Goal: Task Accomplishment & Management: Manage account settings

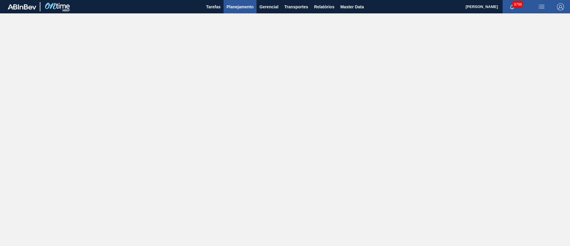
click at [229, 10] on span "Planejamento" at bounding box center [240, 6] width 27 height 7
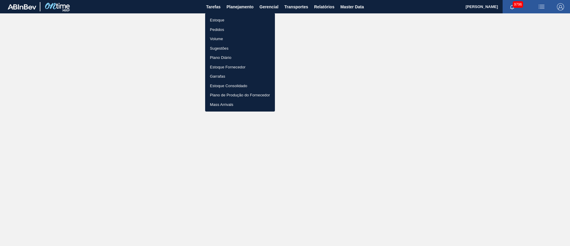
click at [221, 28] on li "Pedidos" at bounding box center [240, 30] width 70 height 10
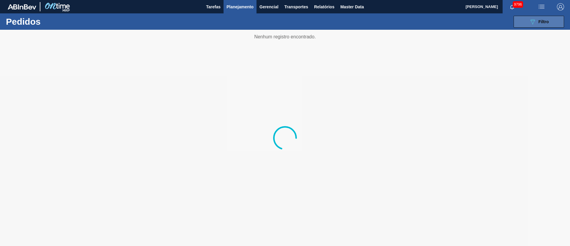
click at [550, 18] on button "089F7B8B-B2A5-4AFE-B5C0-19BA573D28AC Filtro" at bounding box center [539, 22] width 50 height 12
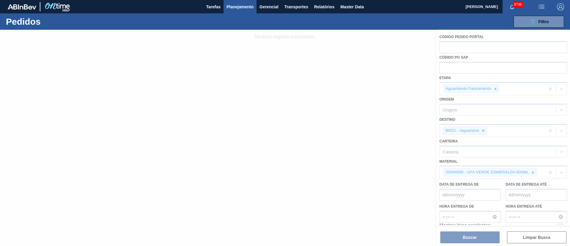
click at [484, 131] on div at bounding box center [285, 138] width 570 height 216
click at [483, 131] on div at bounding box center [285, 138] width 570 height 216
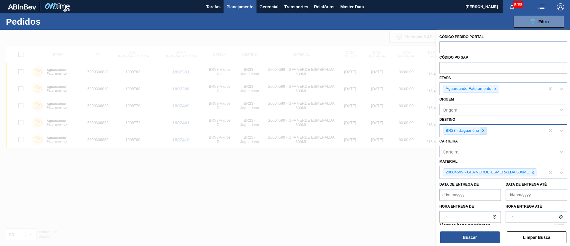
click at [484, 130] on icon at bounding box center [483, 131] width 2 height 2
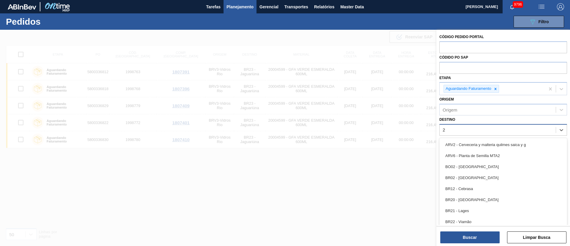
type input "23"
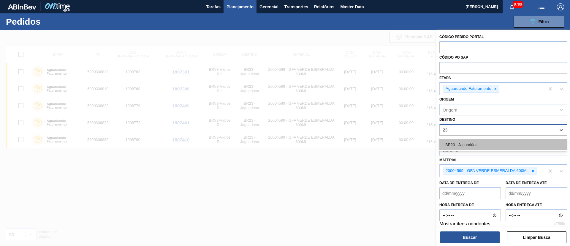
click at [475, 145] on div "BR23 - Jaguariúna" at bounding box center [504, 144] width 128 height 11
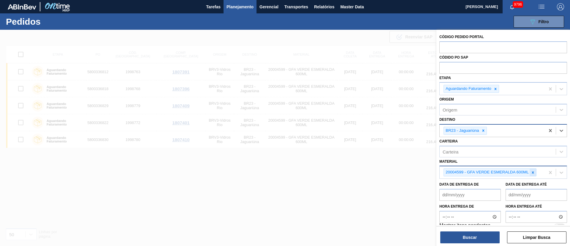
click at [534, 170] on div at bounding box center [533, 171] width 7 height 7
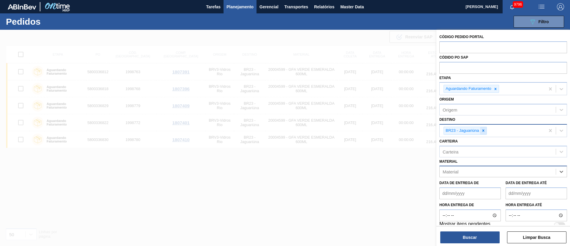
click at [484, 132] on icon at bounding box center [484, 130] width 4 height 4
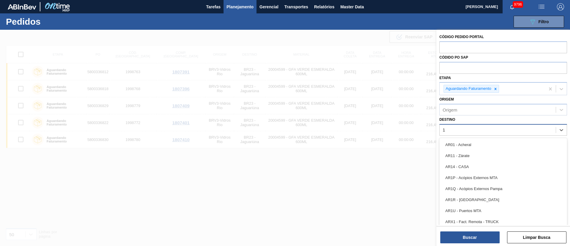
type input "19"
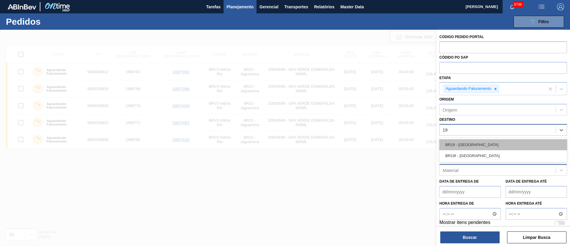
click at [457, 148] on div "BR19 - [GEOGRAPHIC_DATA]" at bounding box center [504, 144] width 128 height 11
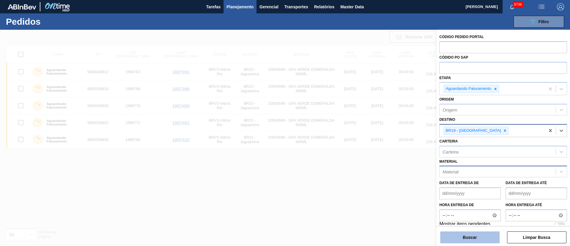
click at [474, 237] on button "Buscar" at bounding box center [470, 237] width 59 height 12
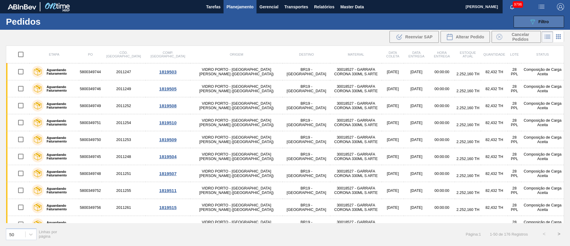
click at [548, 24] on div "089F7B8B-B2A5-4AFE-B5C0-19BA573D28AC Filtro" at bounding box center [539, 21] width 20 height 7
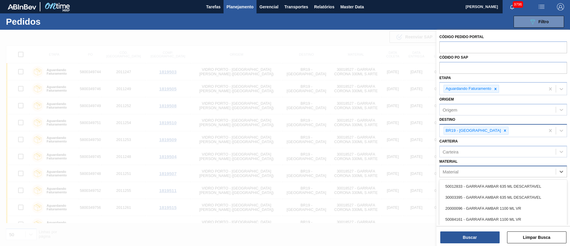
click at [459, 173] on div "Material" at bounding box center [498, 171] width 116 height 9
type input "coronita"
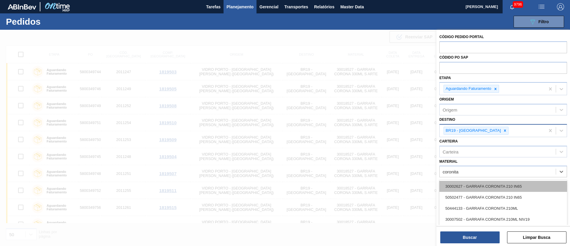
click at [463, 185] on div "30002627 - GARRAFA CORONITA 210 IN65" at bounding box center [504, 186] width 128 height 11
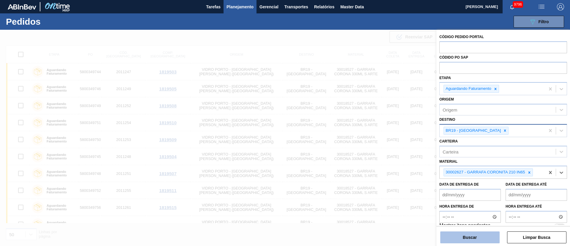
click at [470, 231] on button "Buscar" at bounding box center [470, 237] width 59 height 12
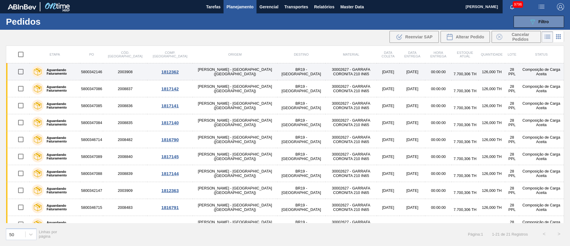
click at [23, 72] on input "checkbox" at bounding box center [21, 71] width 12 height 12
checkbox input "true"
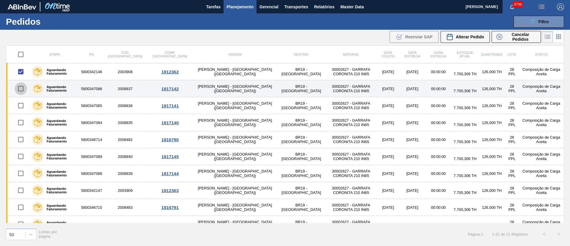
click at [18, 89] on input "checkbox" at bounding box center [21, 88] width 12 height 12
checkbox input "true"
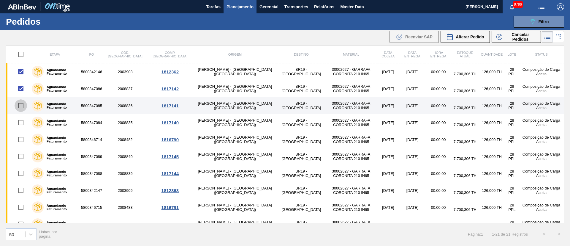
click at [18, 104] on input "checkbox" at bounding box center [21, 105] width 12 height 12
checkbox input "true"
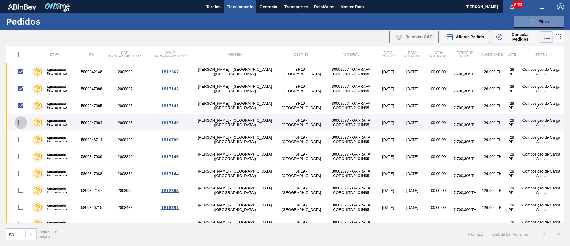
click at [22, 121] on input "checkbox" at bounding box center [21, 122] width 12 height 12
checkbox input "true"
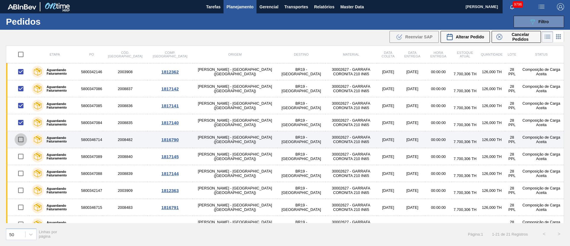
click at [20, 141] on input "checkbox" at bounding box center [21, 139] width 12 height 12
checkbox input "true"
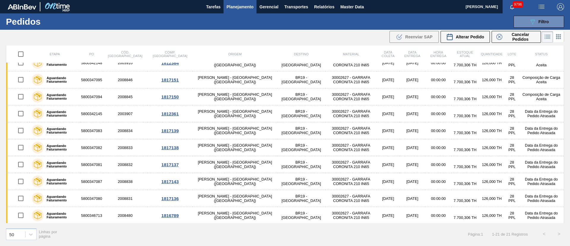
scroll to position [196, 0]
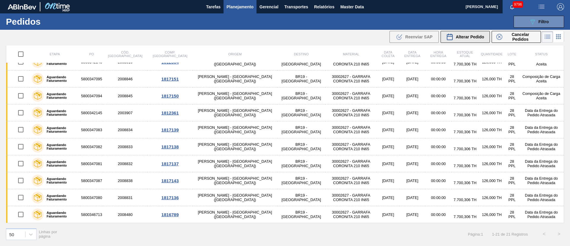
click at [463, 36] on span "Alterar Pedido" at bounding box center [470, 36] width 29 height 5
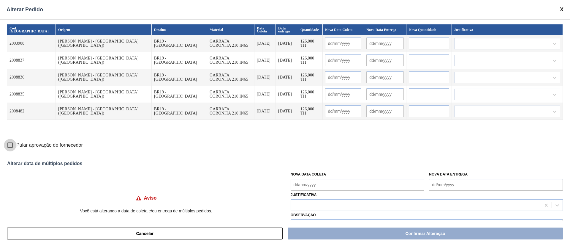
click at [10, 143] on input "Pular aprovação do fornecedor" at bounding box center [10, 145] width 12 height 12
checkbox input "true"
click at [315, 183] on Coleta "Nova Data Coleta" at bounding box center [358, 185] width 134 height 12
drag, startPoint x: 327, startPoint y: 158, endPoint x: 325, endPoint y: 163, distance: 5.6
click at [327, 158] on div "27" at bounding box center [327, 158] width 8 height 8
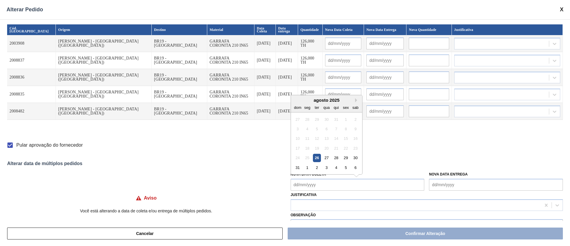
type Coleta "[DATE]"
type input "[DATE]"
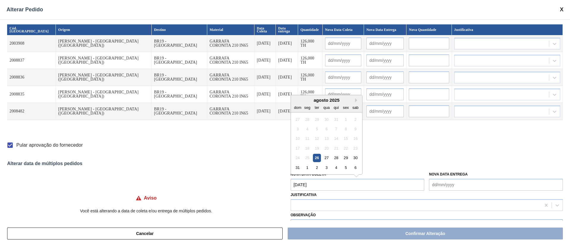
type input "[DATE]"
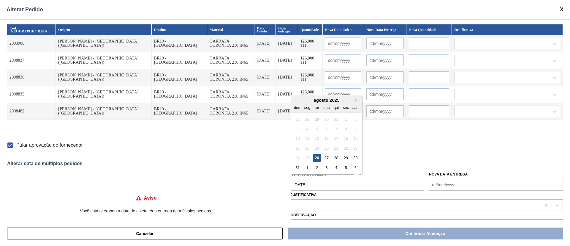
type input "[DATE]"
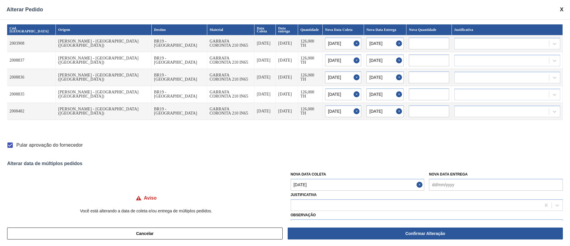
click at [319, 187] on Coleta "[DATE]" at bounding box center [358, 185] width 134 height 12
click at [326, 168] on div "3" at bounding box center [327, 167] width 8 height 8
type Coleta "[DATE]"
type input "[DATE]"
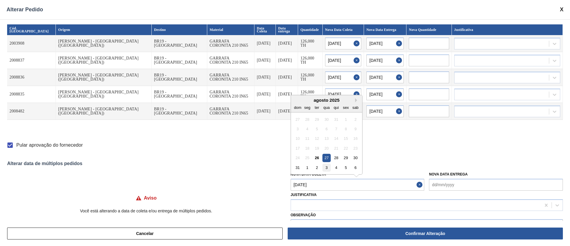
type input "[DATE]"
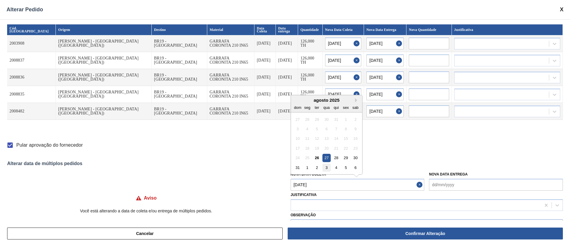
type input "[DATE]"
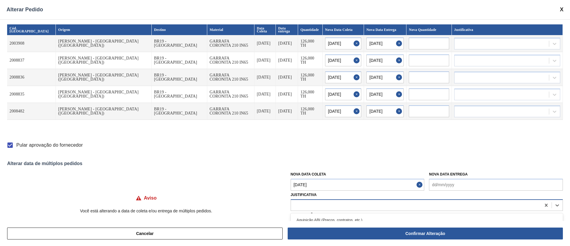
click at [326, 206] on div at bounding box center [416, 205] width 250 height 9
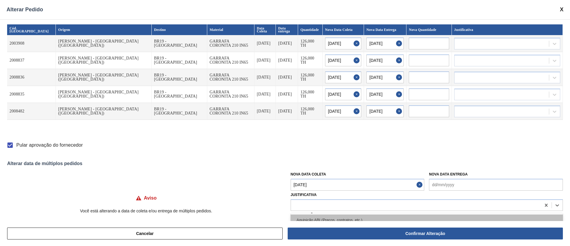
click at [308, 218] on div "Aquisição ABI (Preços, contratos, etc.)" at bounding box center [427, 219] width 272 height 11
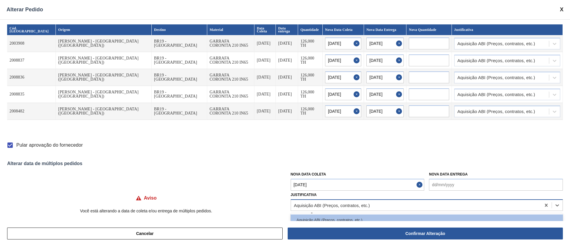
click at [317, 202] on div "Aquisição ABI (Preços, contratos, etc.)" at bounding box center [332, 204] width 76 height 5
type input "ou"
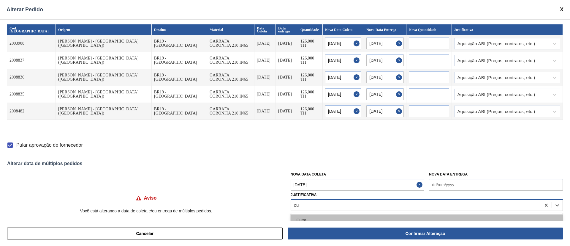
click at [295, 219] on div "Outro" at bounding box center [427, 219] width 272 height 11
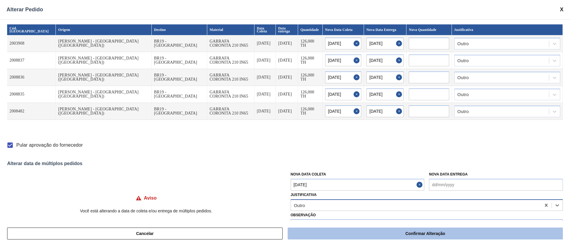
click at [365, 232] on button "Confirmar Alteração" at bounding box center [425, 233] width 275 height 12
checkbox input "false"
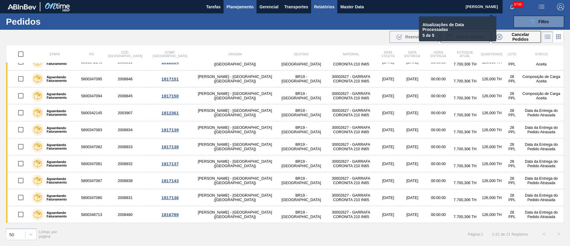
checkbox input "false"
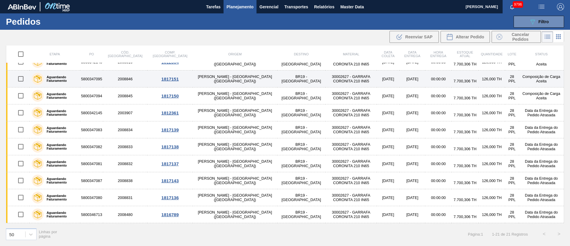
scroll to position [0, 0]
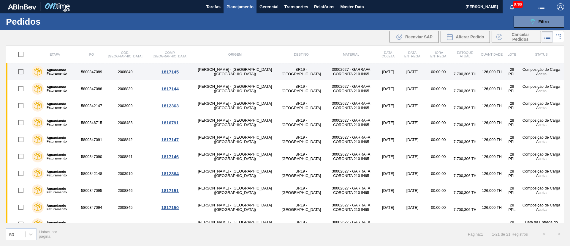
click at [20, 73] on input "checkbox" at bounding box center [21, 71] width 12 height 12
checkbox input "true"
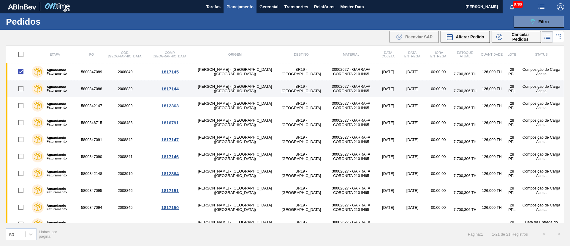
click at [23, 85] on input "checkbox" at bounding box center [21, 88] width 12 height 12
checkbox input "true"
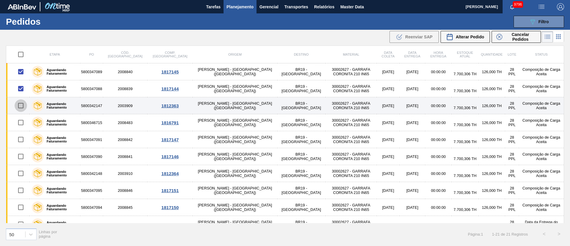
click at [20, 108] on input "checkbox" at bounding box center [21, 105] width 12 height 12
checkbox input "true"
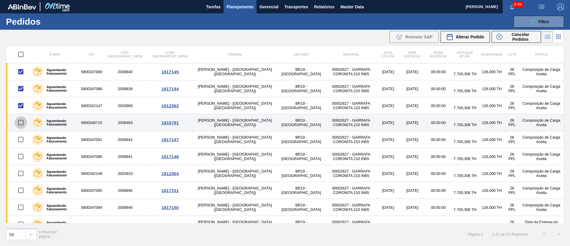
click at [22, 121] on input "checkbox" at bounding box center [21, 122] width 12 height 12
checkbox input "true"
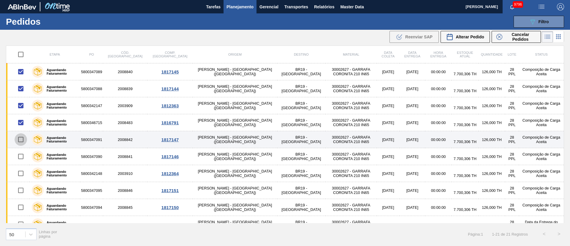
click at [23, 138] on input "checkbox" at bounding box center [21, 139] width 12 height 12
checkbox input "true"
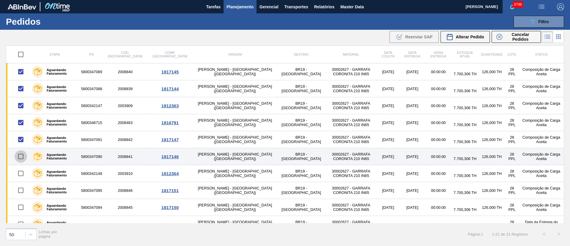
click at [21, 156] on input "checkbox" at bounding box center [21, 156] width 12 height 12
checkbox input "true"
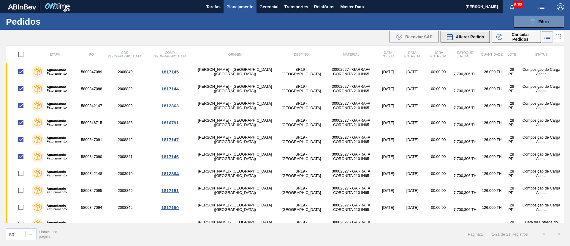
click at [468, 34] on span "Alterar Pedido" at bounding box center [470, 36] width 29 height 5
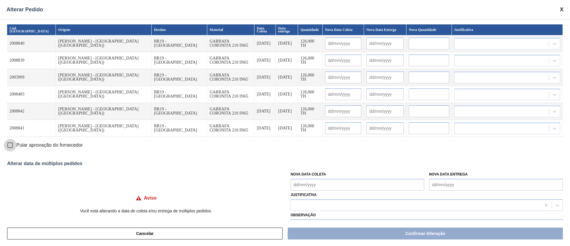
click at [11, 144] on input "Pular aprovação do fornecedor" at bounding box center [10, 145] width 12 height 12
checkbox input "true"
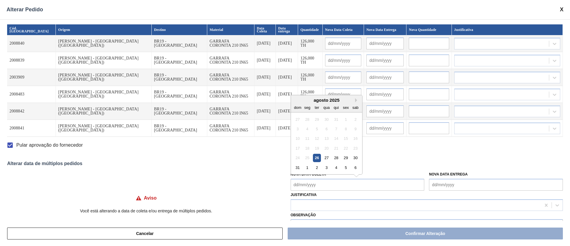
click at [340, 183] on Coleta "Nova Data Coleta" at bounding box center [358, 185] width 134 height 12
drag, startPoint x: 326, startPoint y: 156, endPoint x: 324, endPoint y: 168, distance: 12.2
click at [326, 156] on div "27" at bounding box center [327, 158] width 8 height 8
type Coleta "[DATE]"
type input "[DATE]"
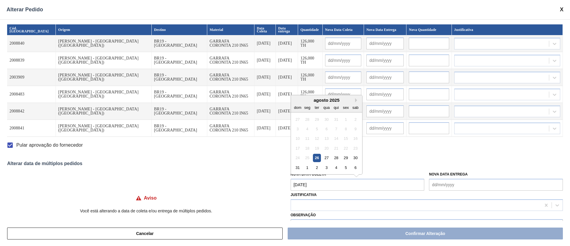
type input "[DATE]"
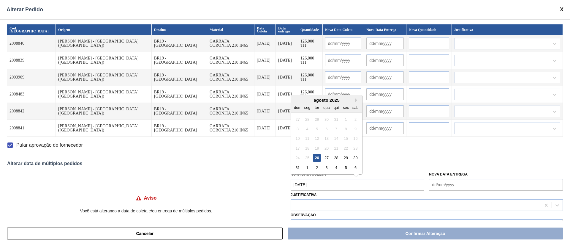
type input "[DATE]"
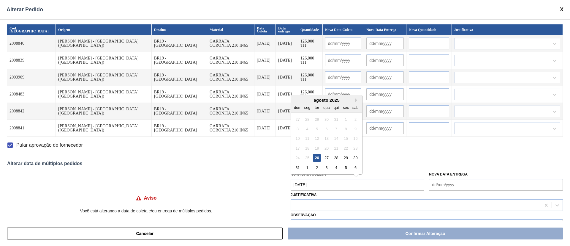
type input "[DATE]"
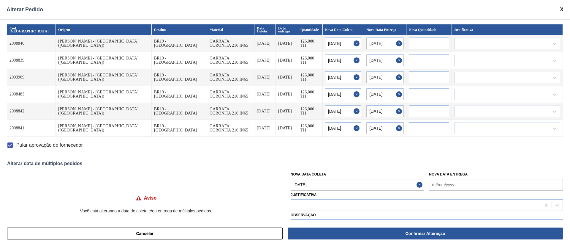
click at [323, 184] on Coleta "[DATE]" at bounding box center [358, 185] width 134 height 12
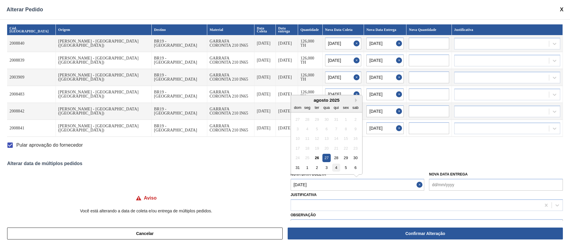
click at [338, 169] on div "4" at bounding box center [336, 167] width 8 height 8
type Coleta "[DATE]"
type input "[DATE]"
type input "05/09/2025"
type input "[DATE]"
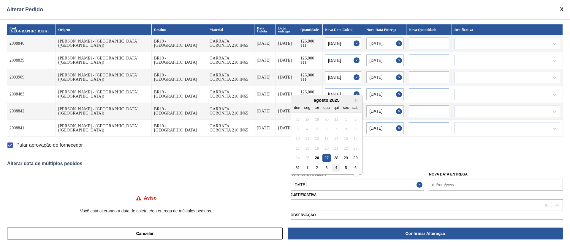
type input "05/09/2025"
type input "[DATE]"
type input "05/09/2025"
type input "[DATE]"
type input "05/09/2025"
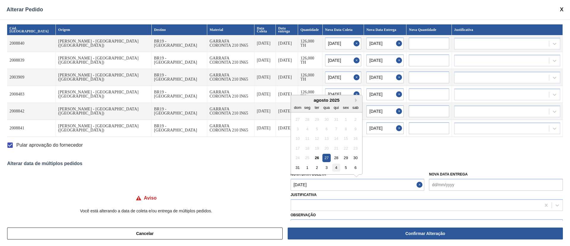
type input "[DATE]"
type input "05/09/2025"
type input "[DATE]"
type input "05/09/2025"
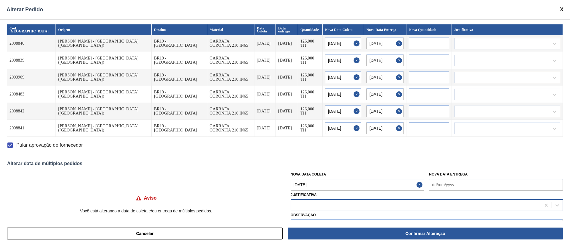
click at [307, 208] on div at bounding box center [416, 205] width 250 height 9
type input "ou"
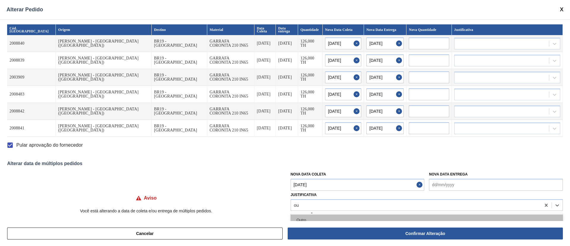
click at [305, 214] on div "Outro" at bounding box center [427, 219] width 272 height 11
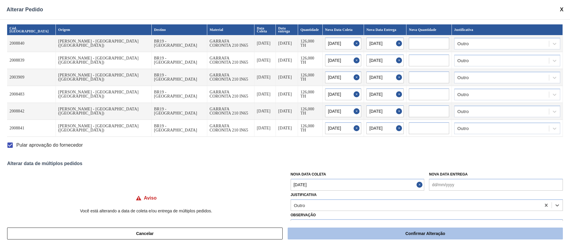
click at [339, 236] on button "Confirmar Alteração" at bounding box center [425, 233] width 275 height 12
checkbox input "false"
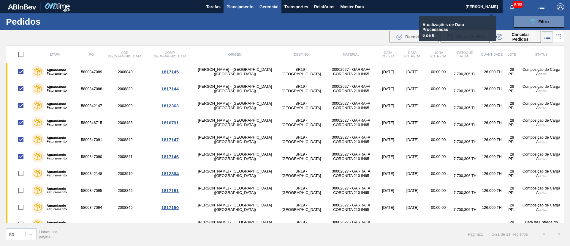
checkbox input "false"
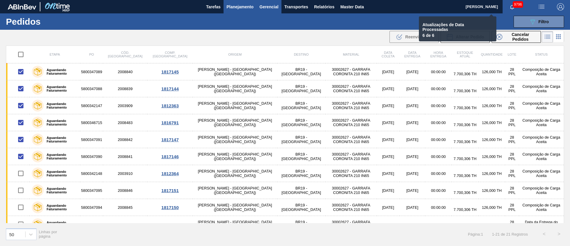
checkbox input "false"
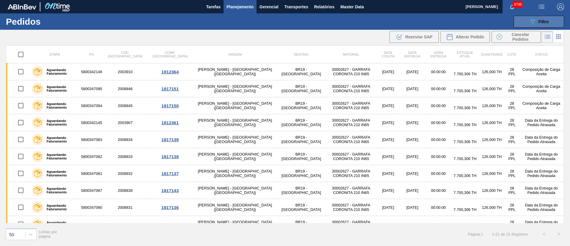
click at [553, 25] on button "089F7B8B-B2A5-4AFE-B5C0-19BA573D28AC Filtro" at bounding box center [539, 22] width 50 height 12
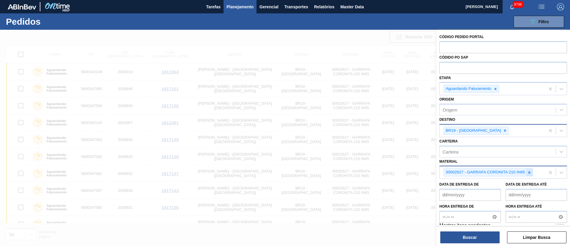
click at [531, 171] on icon at bounding box center [530, 172] width 4 height 4
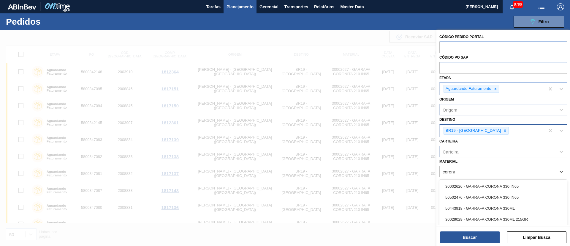
type input "corona"
click at [484, 188] on div "30002626 - GARRAFA CORONA 330 IN65" at bounding box center [504, 186] width 128 height 11
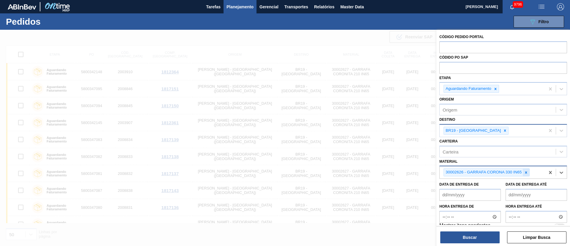
click at [525, 173] on icon at bounding box center [526, 172] width 4 height 4
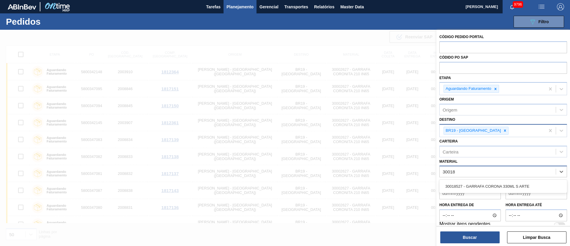
type input "300185"
click at [502, 188] on div "30018527 - GARRAFA CORONA 330ML S ARTE" at bounding box center [504, 186] width 128 height 11
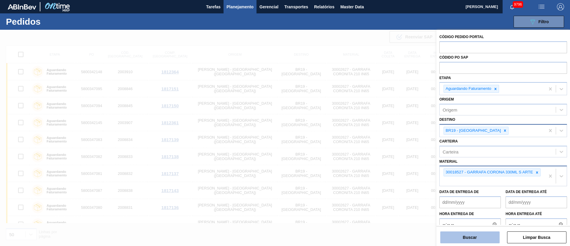
click at [448, 235] on button "Buscar" at bounding box center [470, 237] width 59 height 12
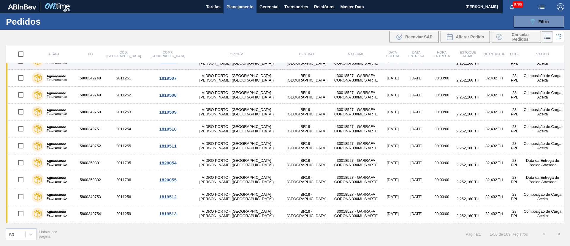
scroll to position [89, 0]
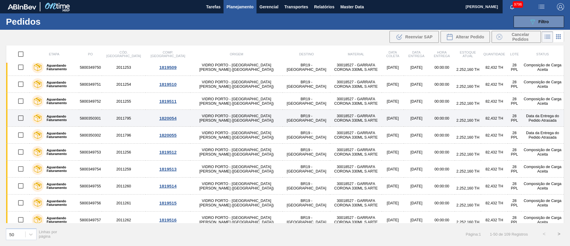
click at [23, 119] on input "checkbox" at bounding box center [21, 118] width 12 height 12
checkbox input "true"
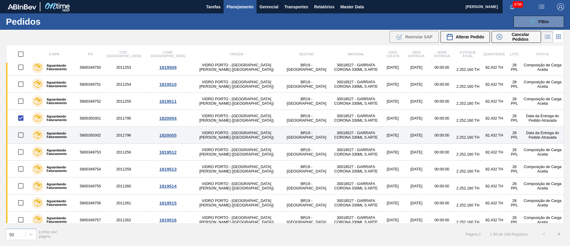
click at [22, 132] on input "checkbox" at bounding box center [21, 135] width 12 height 12
checkbox input "true"
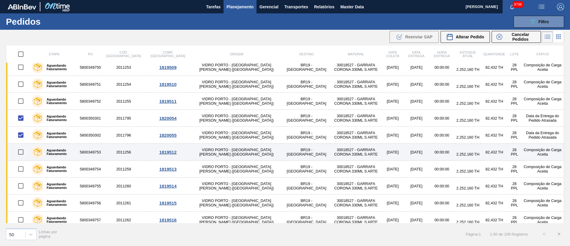
click at [20, 154] on input "checkbox" at bounding box center [21, 152] width 12 height 12
checkbox input "true"
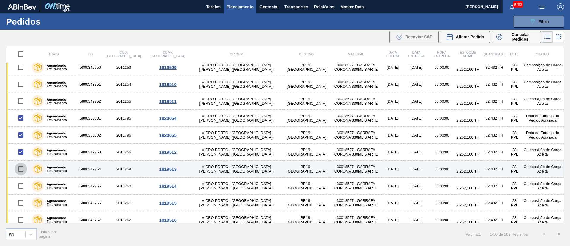
click at [20, 171] on input "checkbox" at bounding box center [21, 168] width 12 height 12
checkbox input "true"
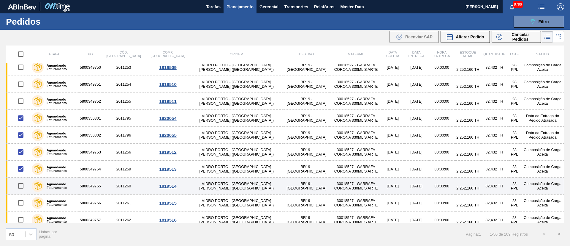
click at [20, 184] on input "checkbox" at bounding box center [21, 185] width 12 height 12
checkbox input "true"
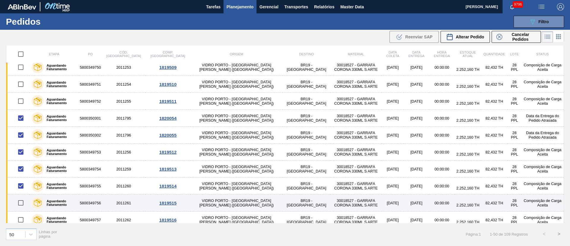
click at [23, 204] on input "checkbox" at bounding box center [21, 202] width 12 height 12
checkbox input "true"
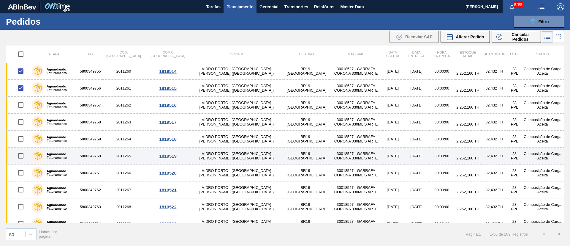
scroll to position [223, 0]
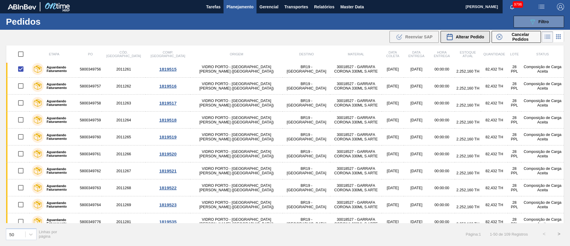
click at [467, 35] on span "Alterar Pedido" at bounding box center [470, 36] width 29 height 5
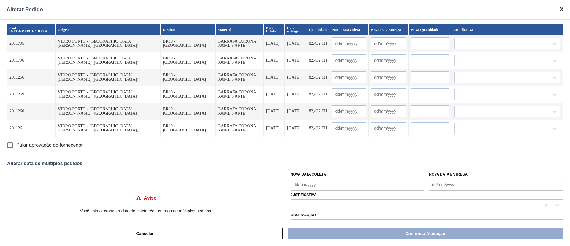
click at [315, 184] on Coleta "Nova Data Coleta" at bounding box center [358, 185] width 134 height 12
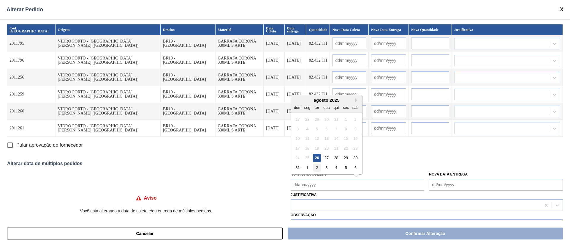
click at [315, 168] on div "2" at bounding box center [317, 167] width 8 height 8
type Coleta "02/09/2025"
type input "02/09/2025"
type input "[DATE]"
type input "02/09/2025"
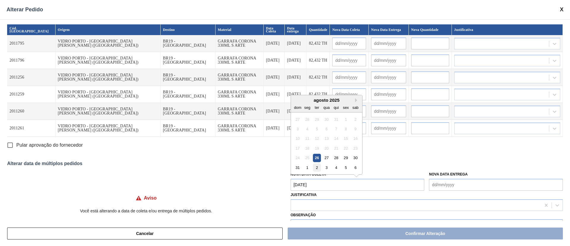
type input "[DATE]"
type input "02/09/2025"
type input "[DATE]"
type input "02/09/2025"
type input "[DATE]"
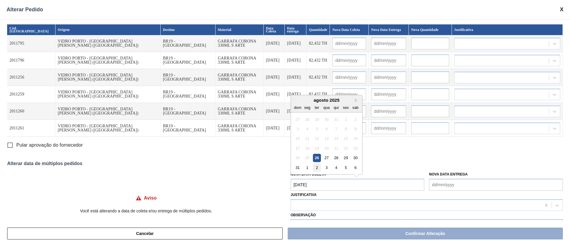
type input "02/09/2025"
type input "[DATE]"
type input "02/09/2025"
type input "[DATE]"
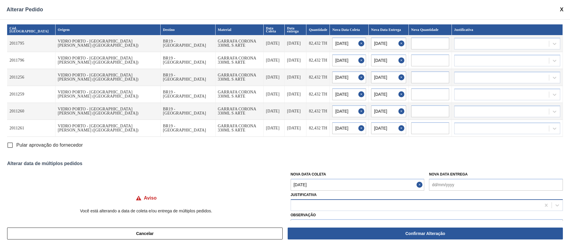
click at [309, 205] on div at bounding box center [416, 205] width 250 height 9
type input "ou"
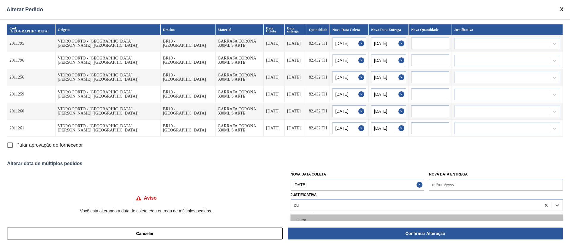
click at [305, 219] on div "Outro" at bounding box center [427, 219] width 272 height 11
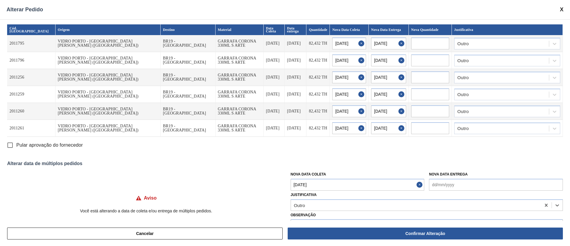
click at [11, 144] on input "Pular aprovação do fornecedor" at bounding box center [10, 145] width 12 height 12
checkbox input "true"
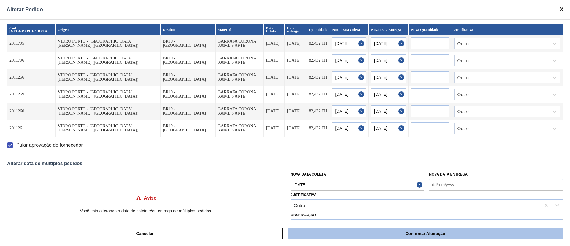
click at [370, 235] on button "Confirmar Alteração" at bounding box center [425, 233] width 275 height 12
checkbox input "false"
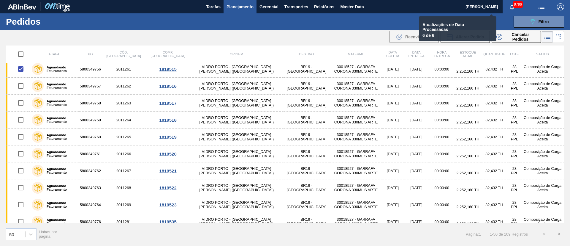
checkbox input "false"
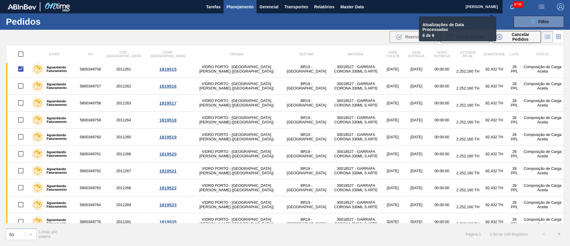
checkbox input "false"
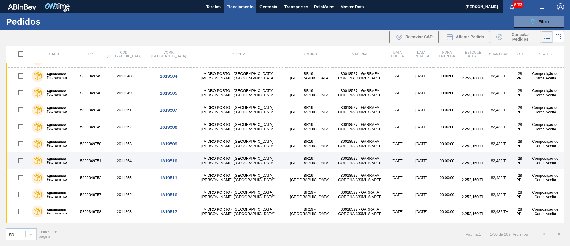
scroll to position [0, 0]
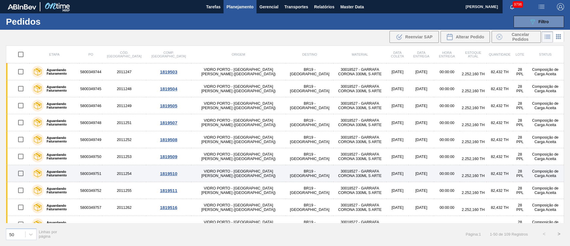
click at [13, 175] on div at bounding box center [20, 173] width 15 height 12
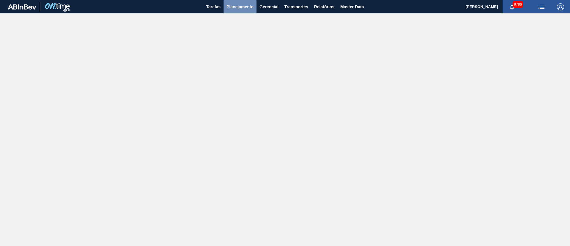
click at [239, 3] on button "Planejamento" at bounding box center [240, 6] width 33 height 13
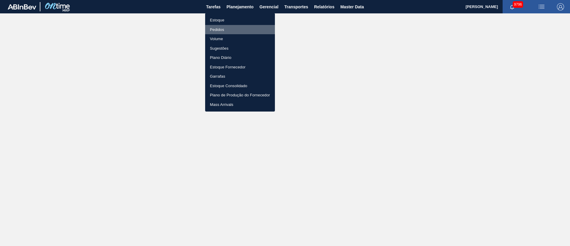
click at [220, 32] on li "Pedidos" at bounding box center [240, 30] width 70 height 10
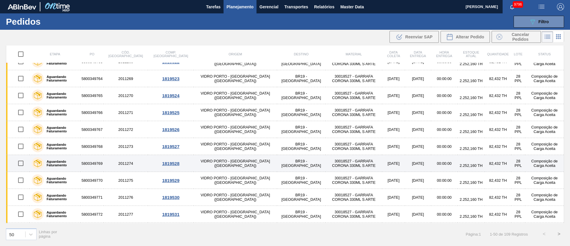
scroll to position [267, 0]
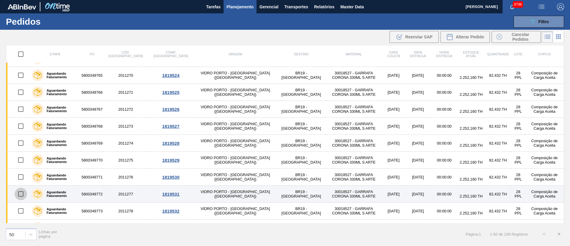
click at [22, 198] on input "checkbox" at bounding box center [21, 193] width 12 height 12
checkbox input "true"
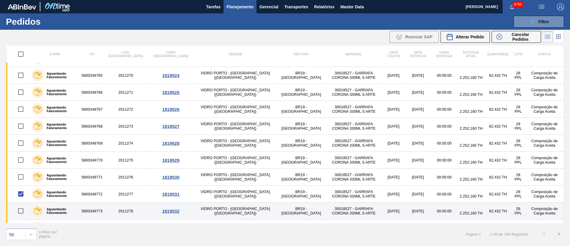
click at [18, 211] on input "checkbox" at bounding box center [21, 210] width 12 height 12
checkbox input "true"
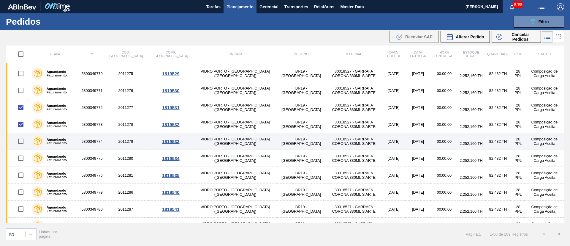
scroll to position [356, 0]
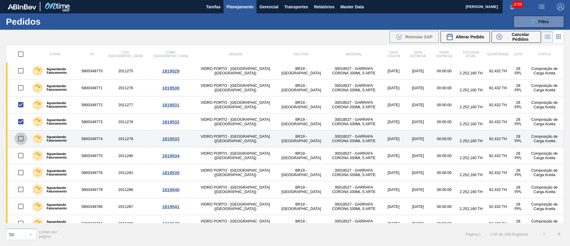
click at [19, 139] on input "checkbox" at bounding box center [21, 138] width 12 height 12
checkbox input "true"
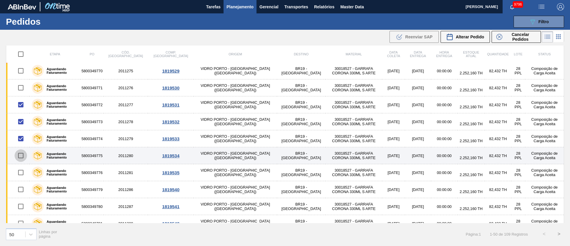
click at [19, 156] on input "checkbox" at bounding box center [21, 155] width 12 height 12
checkbox input "true"
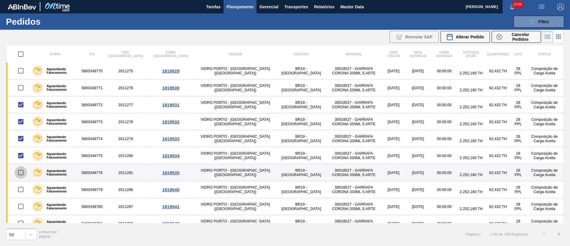
click at [20, 175] on input "checkbox" at bounding box center [21, 172] width 12 height 12
checkbox input "true"
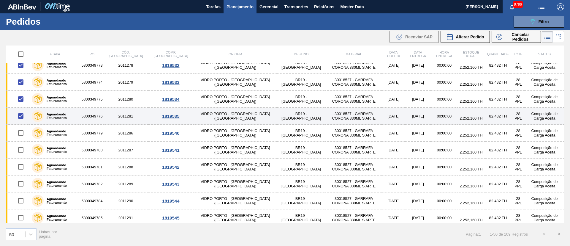
scroll to position [446, 0]
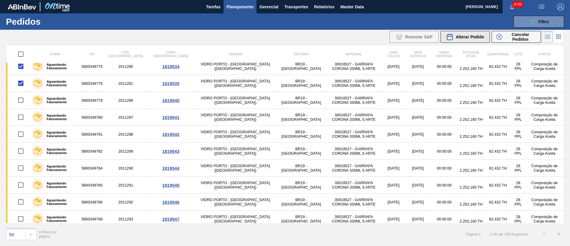
click at [467, 36] on span "Alterar Pedido" at bounding box center [470, 36] width 29 height 5
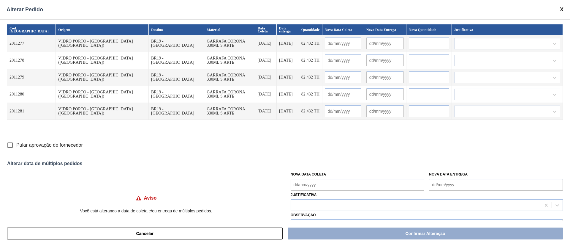
click at [12, 143] on input "Pular aprovação do fornecedor" at bounding box center [10, 145] width 12 height 12
checkbox input "true"
click at [301, 186] on Coleta "Nova Data Coleta" at bounding box center [358, 185] width 134 height 12
click at [325, 170] on div "3" at bounding box center [327, 167] width 8 height 8
type Coleta "[DATE]"
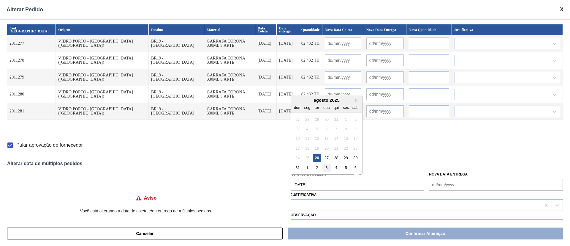
type input "[DATE]"
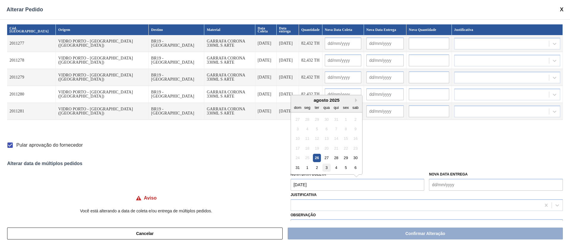
type input "[DATE]"
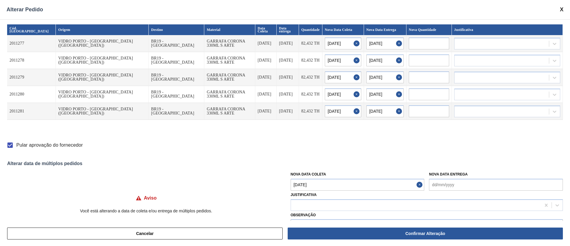
click at [321, 185] on Coleta "[DATE]" at bounding box center [358, 185] width 134 height 12
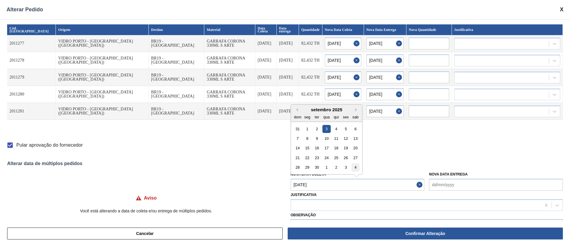
click at [357, 169] on div "4" at bounding box center [356, 167] width 8 height 8
type Coleta "[DATE]"
type input "[DATE]"
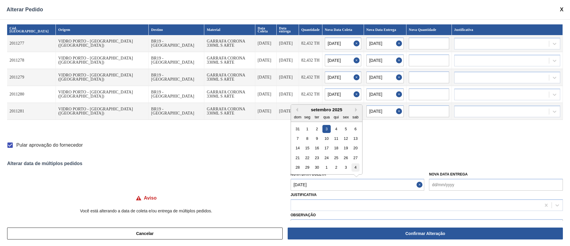
type input "[DATE]"
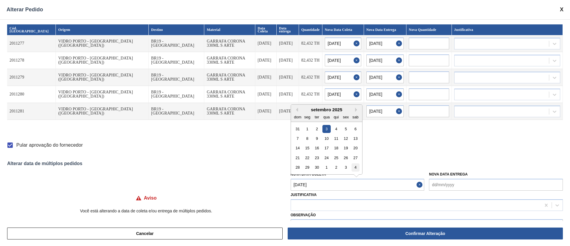
type input "[DATE]"
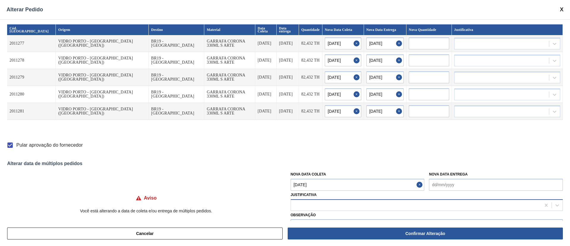
click at [313, 204] on div at bounding box center [416, 205] width 250 height 9
type input "ou"
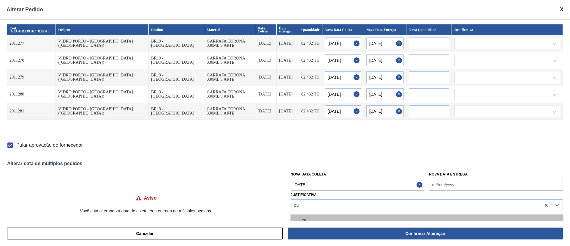
click at [311, 218] on div "Outro" at bounding box center [427, 219] width 272 height 11
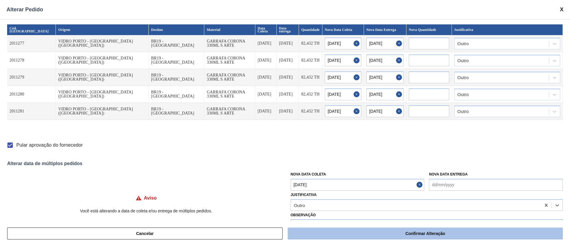
click at [353, 231] on button "Confirmar Alteração" at bounding box center [425, 233] width 275 height 12
checkbox input "false"
